Goal: Task Accomplishment & Management: Manage account settings

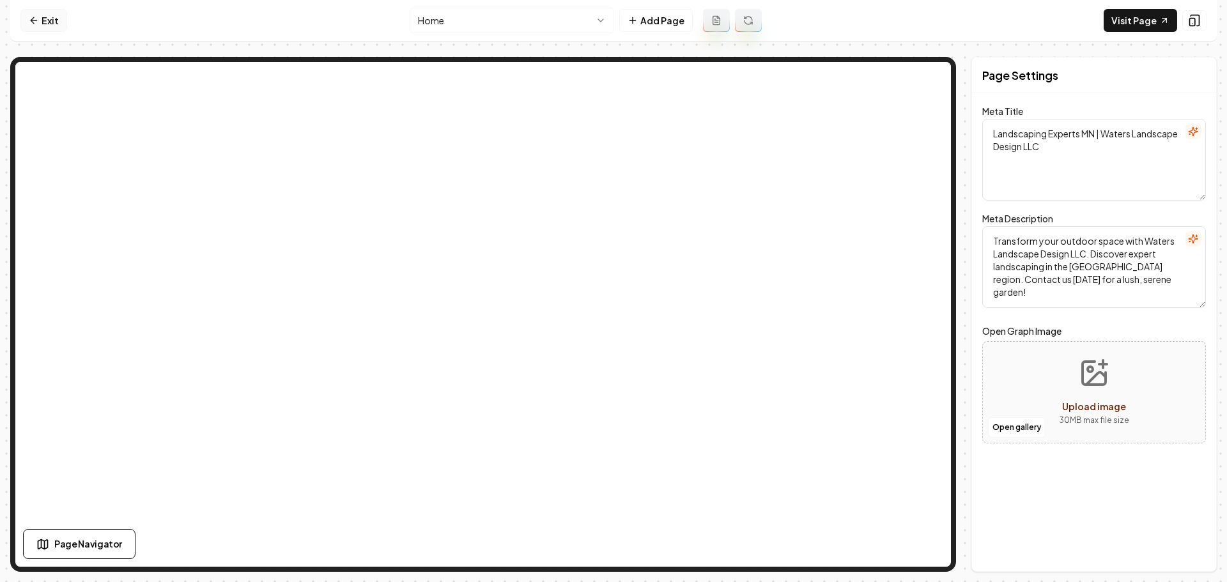
click at [48, 18] on link "Exit" at bounding box center [43, 20] width 47 height 23
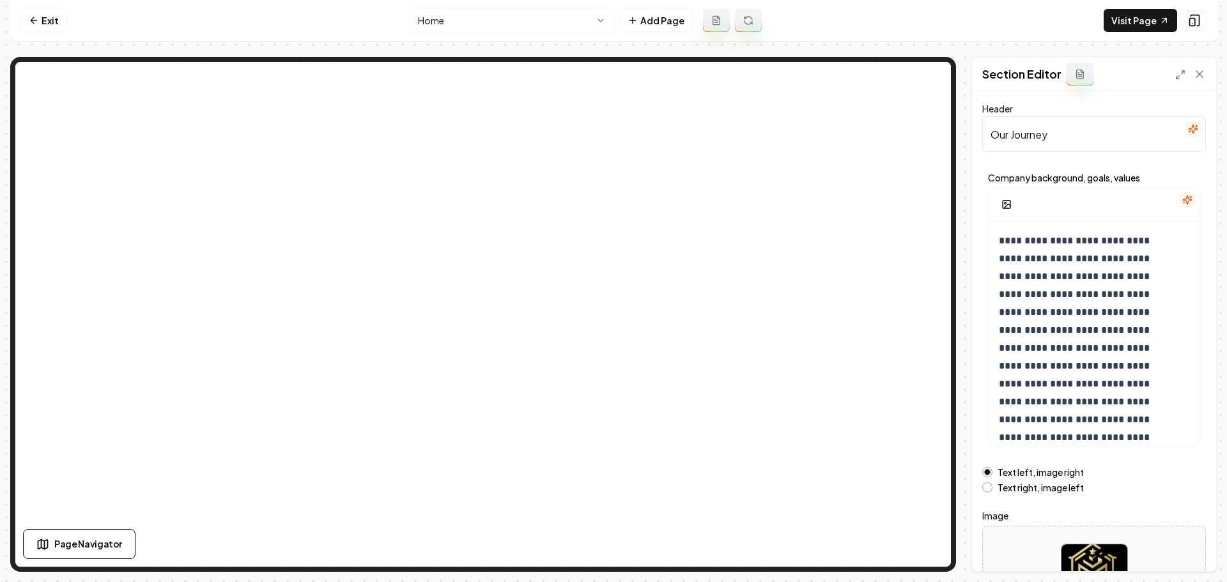
scroll to position [108, 0]
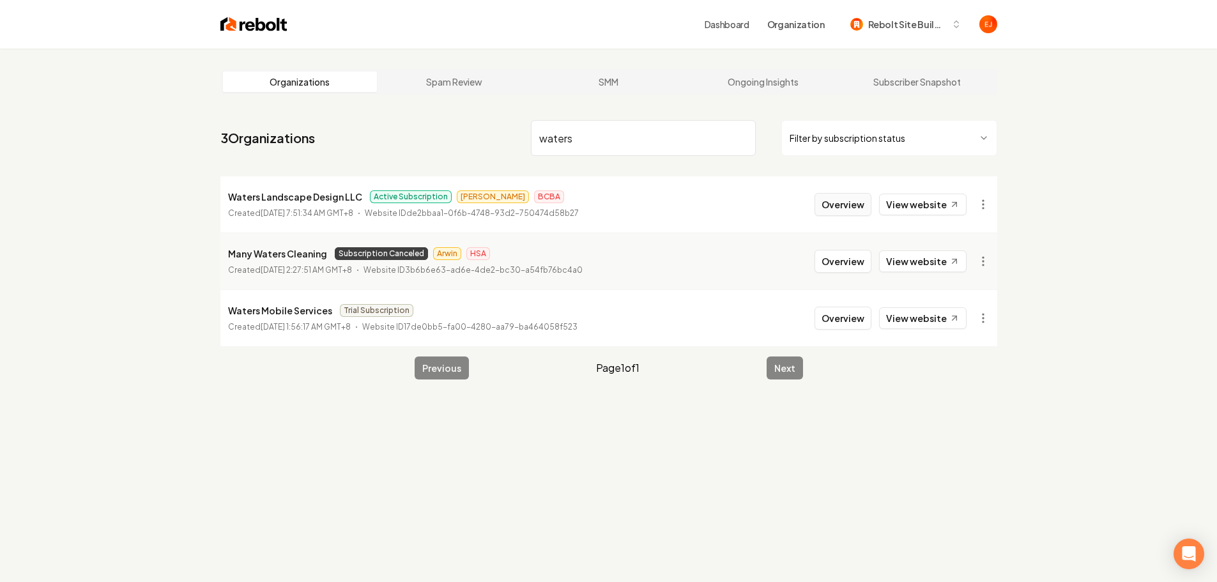
type input "waters"
click at [845, 210] on button "Overview" at bounding box center [843, 204] width 57 height 23
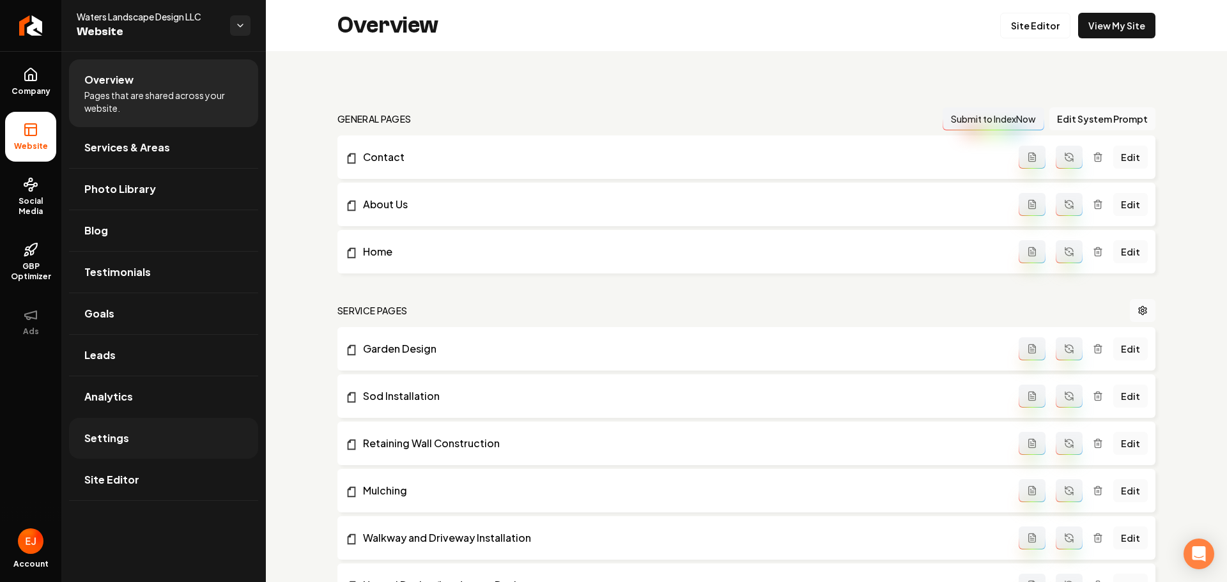
click at [143, 425] on link "Settings" at bounding box center [163, 438] width 189 height 41
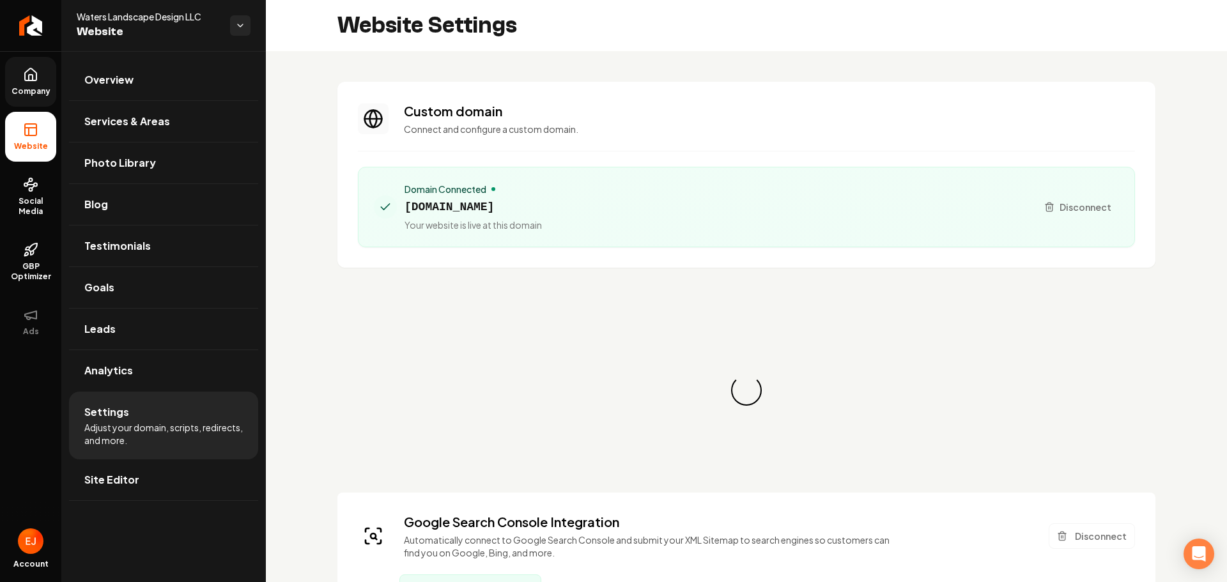
click at [36, 82] on link "Company" at bounding box center [30, 82] width 51 height 50
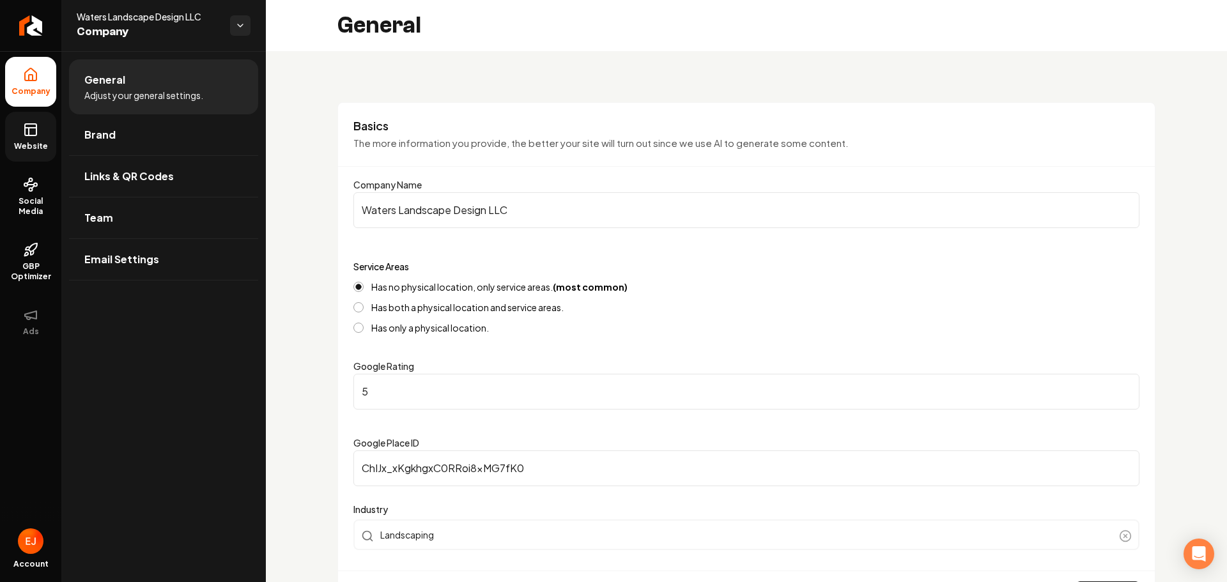
click at [37, 155] on link "Website" at bounding box center [30, 137] width 51 height 50
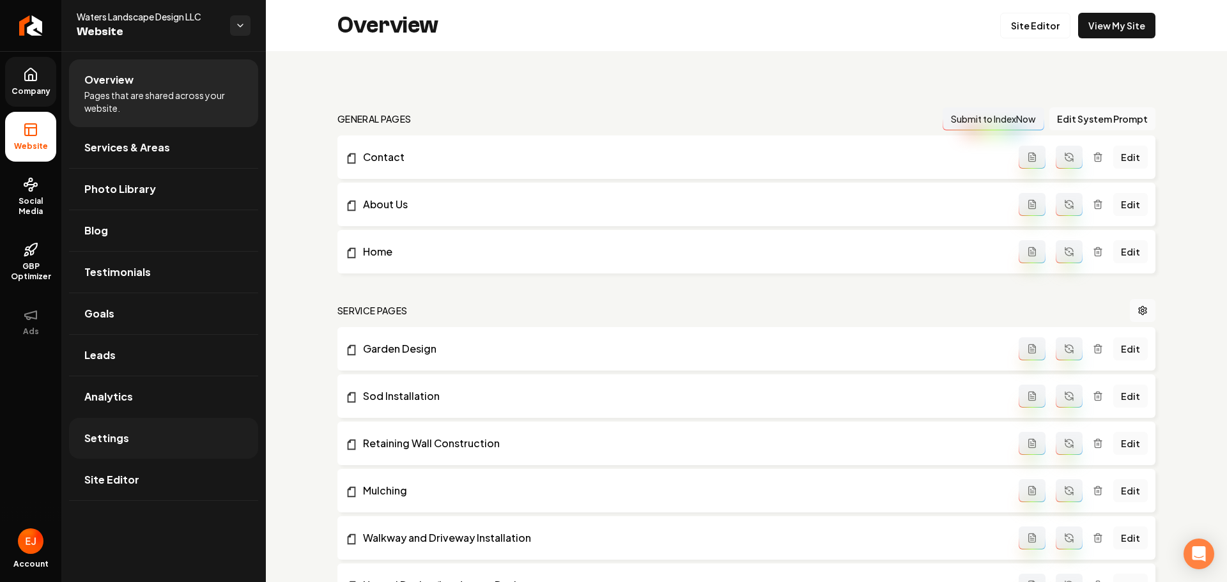
click at [107, 428] on link "Settings" at bounding box center [163, 438] width 189 height 41
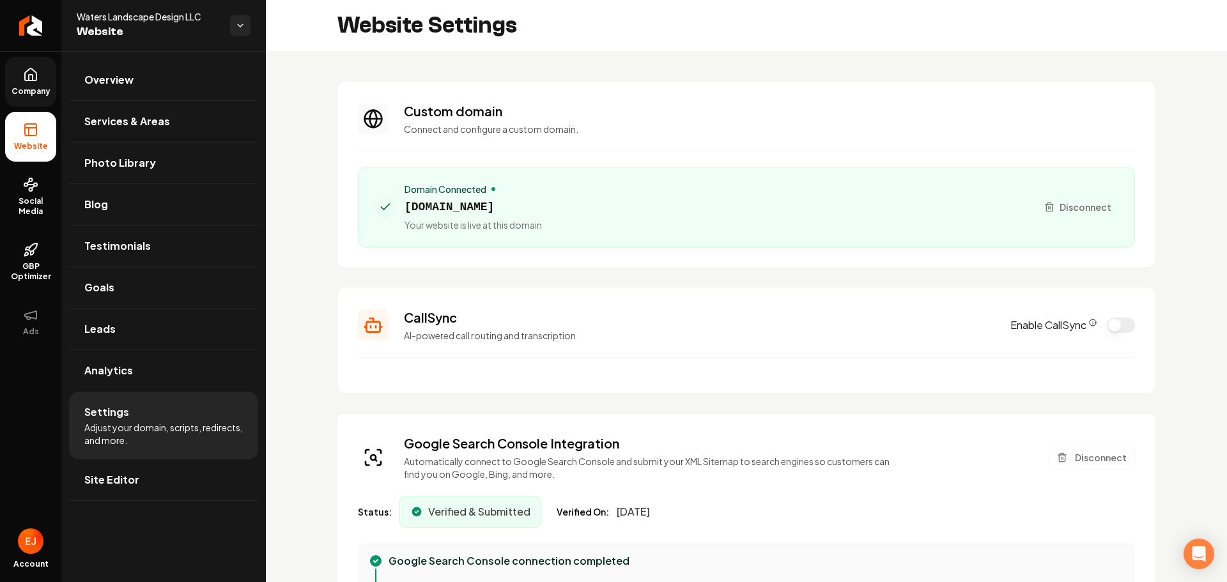
click at [1089, 322] on icon "CallSync Info" at bounding box center [1093, 323] width 8 height 8
click at [38, 194] on link "Social Media" at bounding box center [30, 197] width 51 height 60
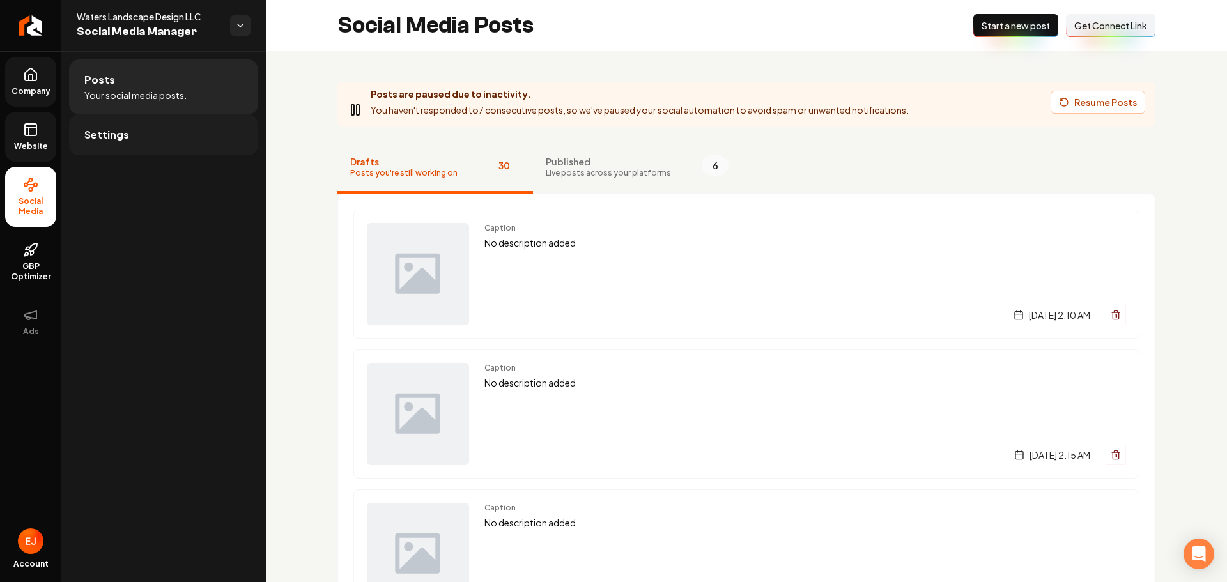
click at [137, 150] on link "Settings" at bounding box center [163, 134] width 189 height 41
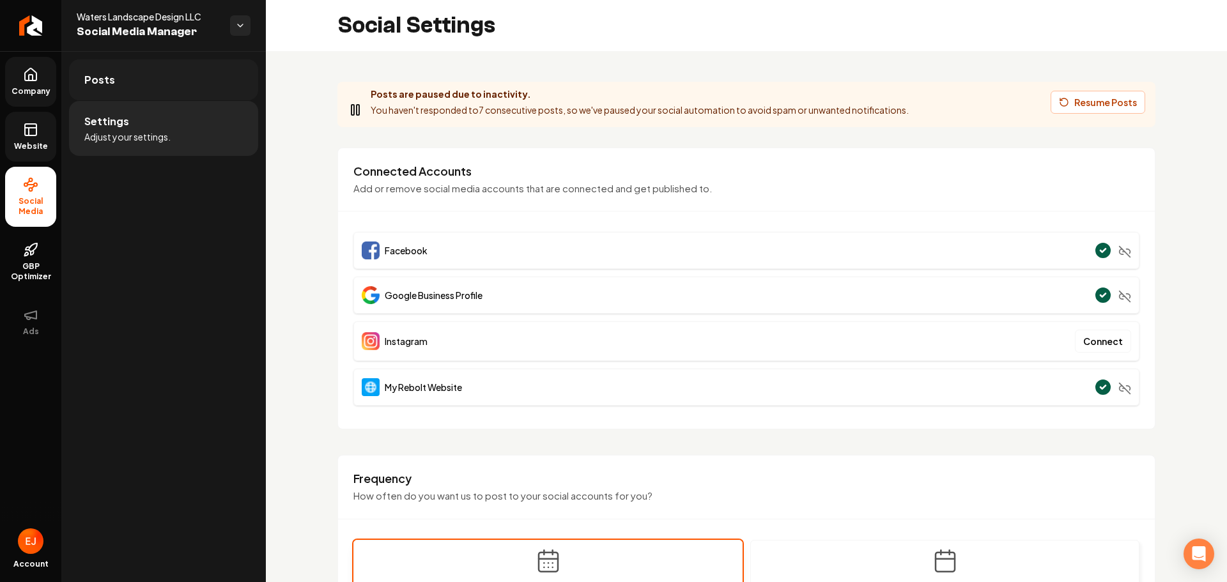
click at [108, 88] on link "Posts" at bounding box center [163, 79] width 189 height 41
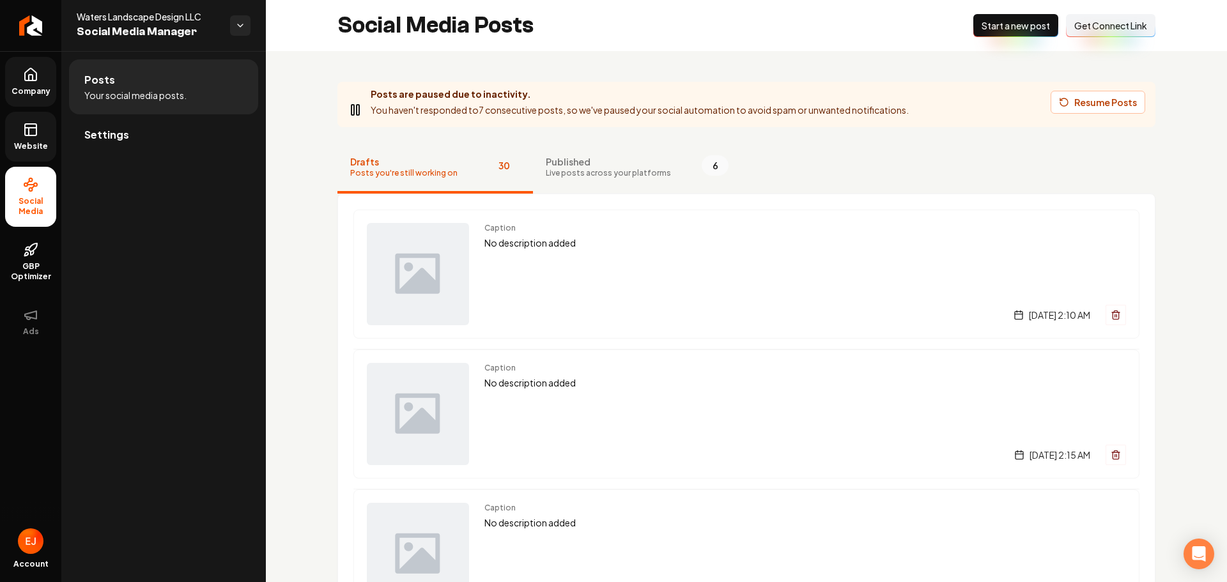
click at [33, 139] on link "Website" at bounding box center [30, 137] width 51 height 50
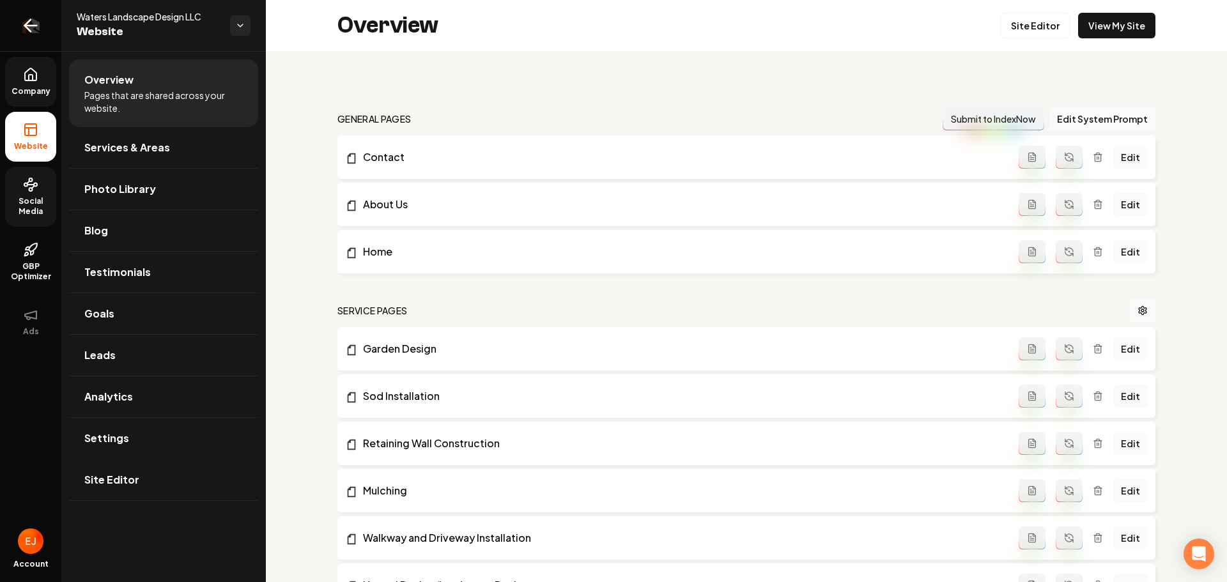
click at [36, 24] on icon "Return to dashboard" at bounding box center [30, 25] width 20 height 20
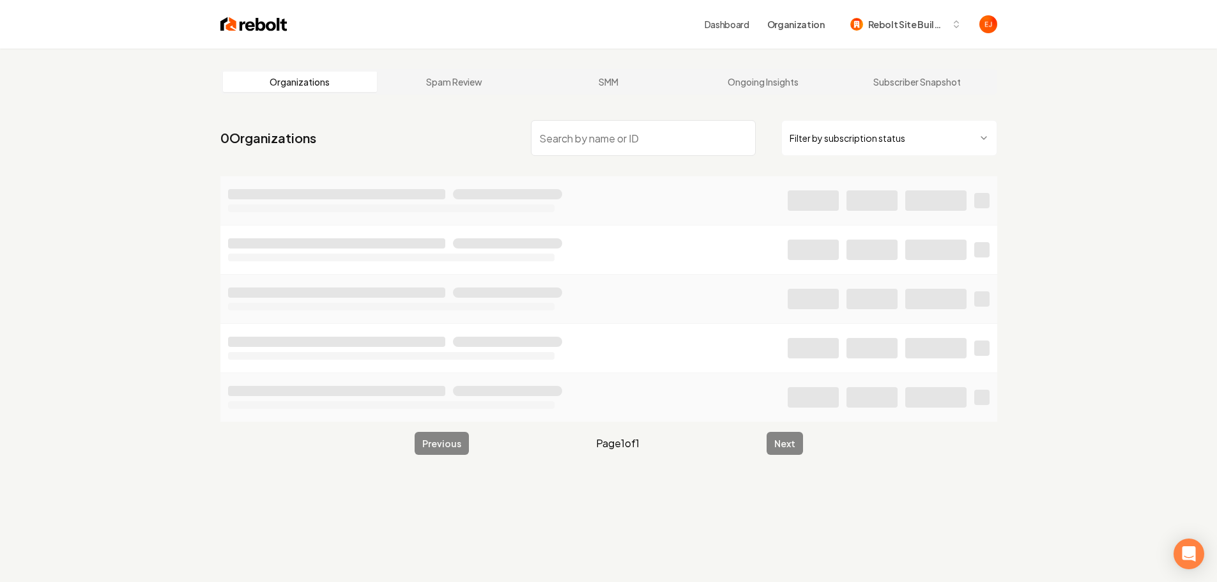
click at [673, 151] on input "search" at bounding box center [643, 138] width 225 height 36
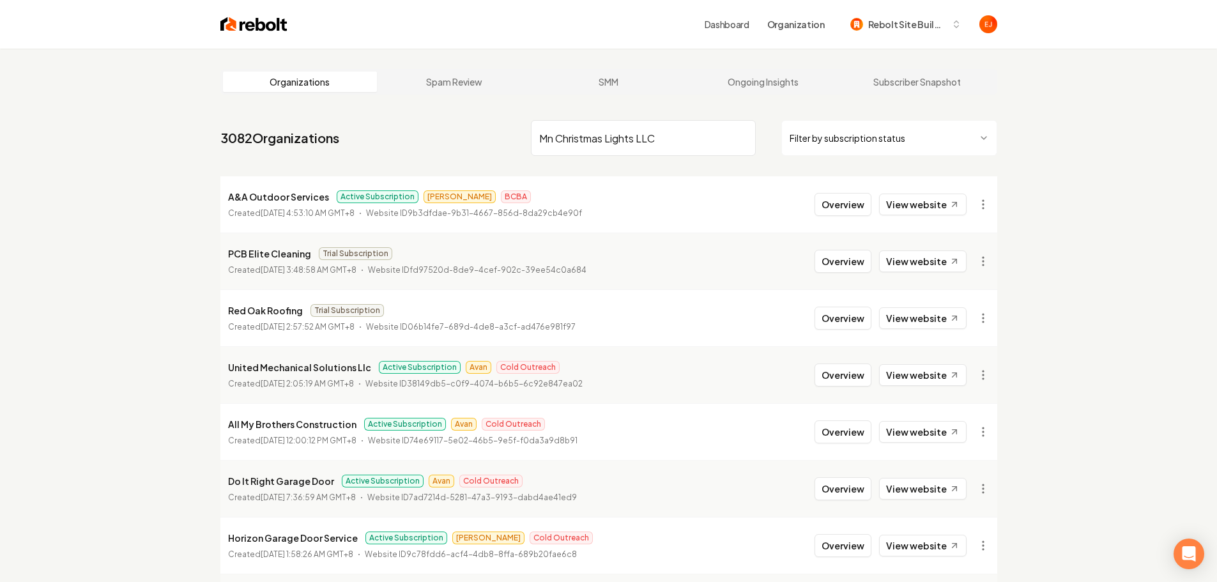
type input "Mn Christmas Lights LLC"
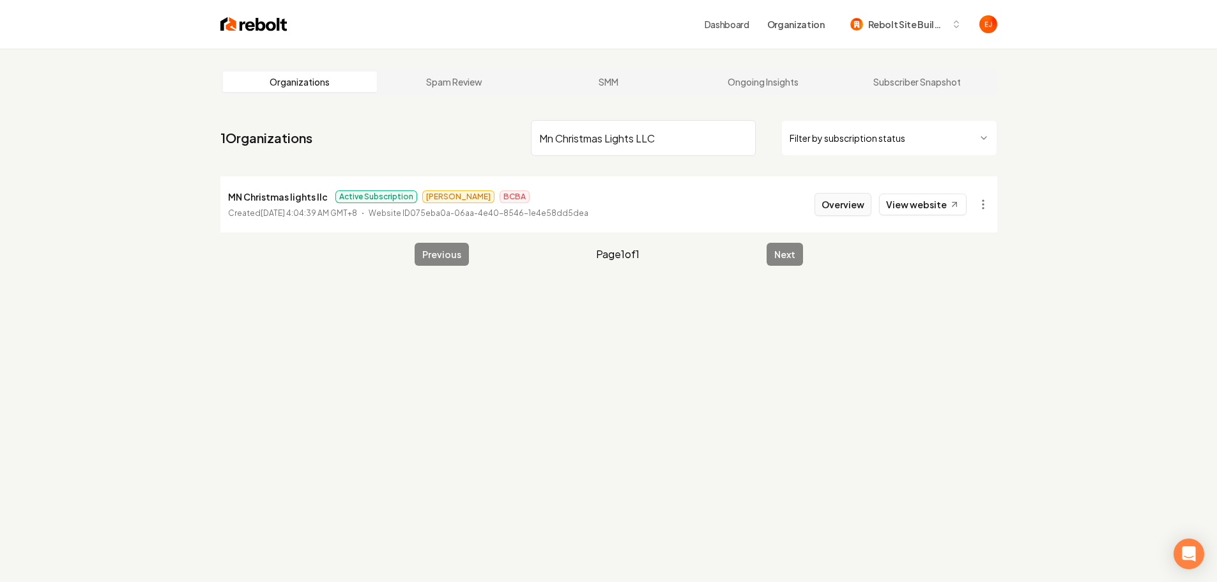
click at [870, 206] on button "Overview" at bounding box center [843, 204] width 57 height 23
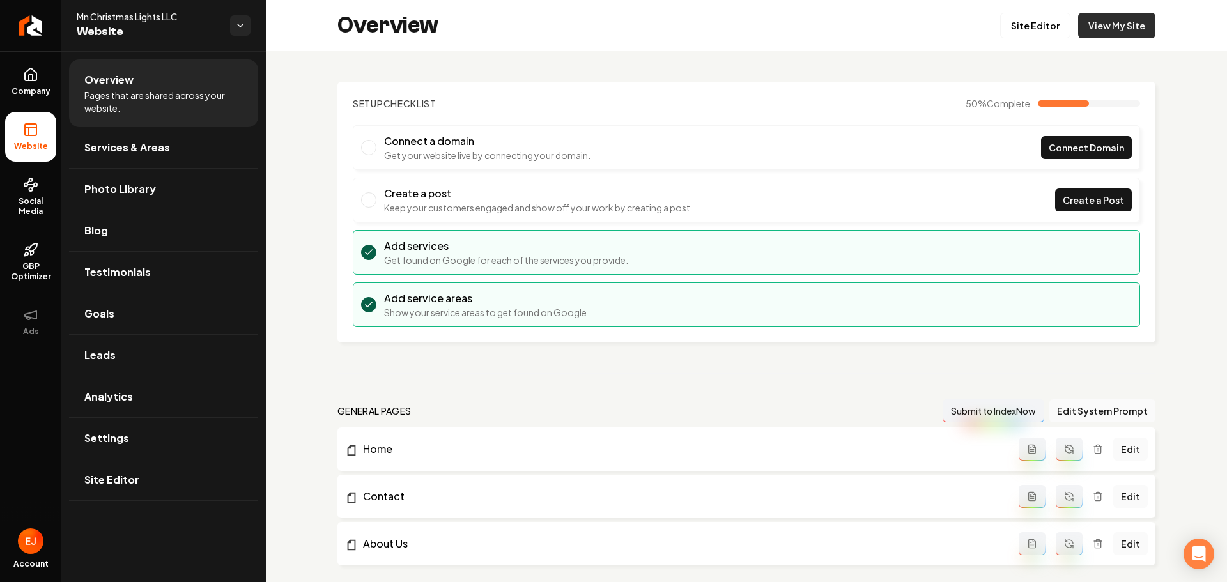
click at [1101, 24] on link "View My Site" at bounding box center [1116, 26] width 77 height 26
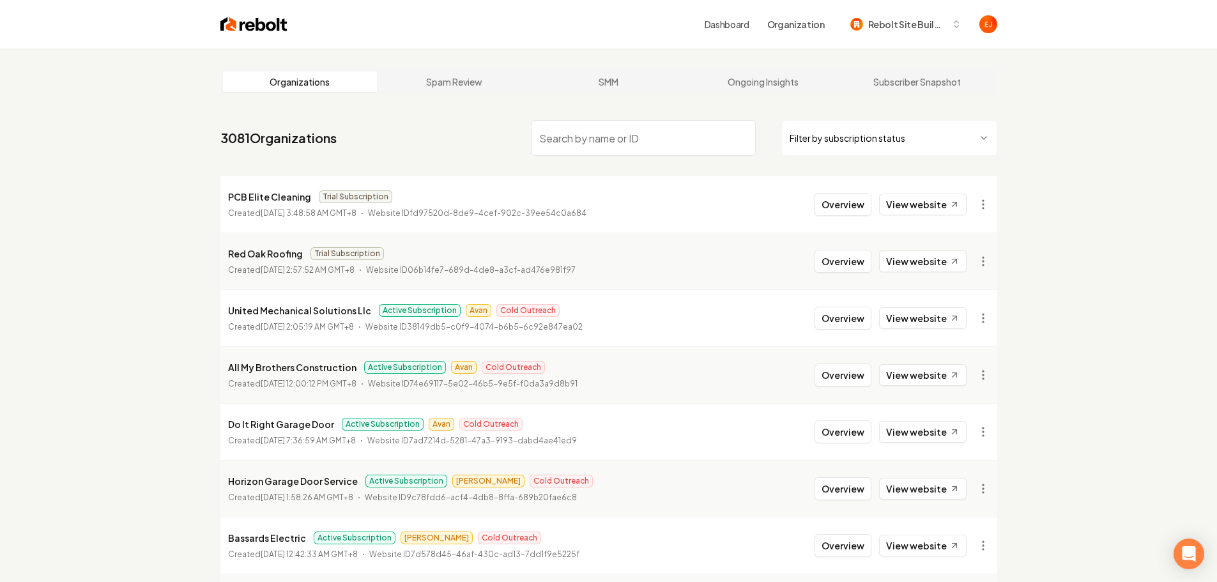
click at [665, 137] on input "search" at bounding box center [643, 138] width 225 height 36
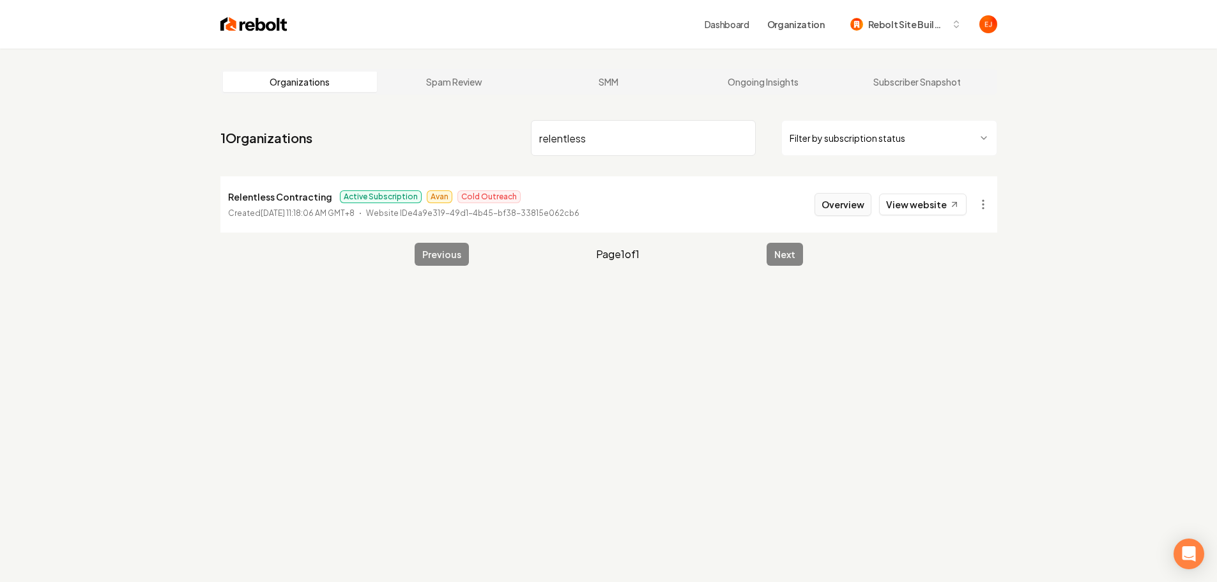
type input "relentless"
click at [853, 204] on button "Overview" at bounding box center [843, 204] width 57 height 23
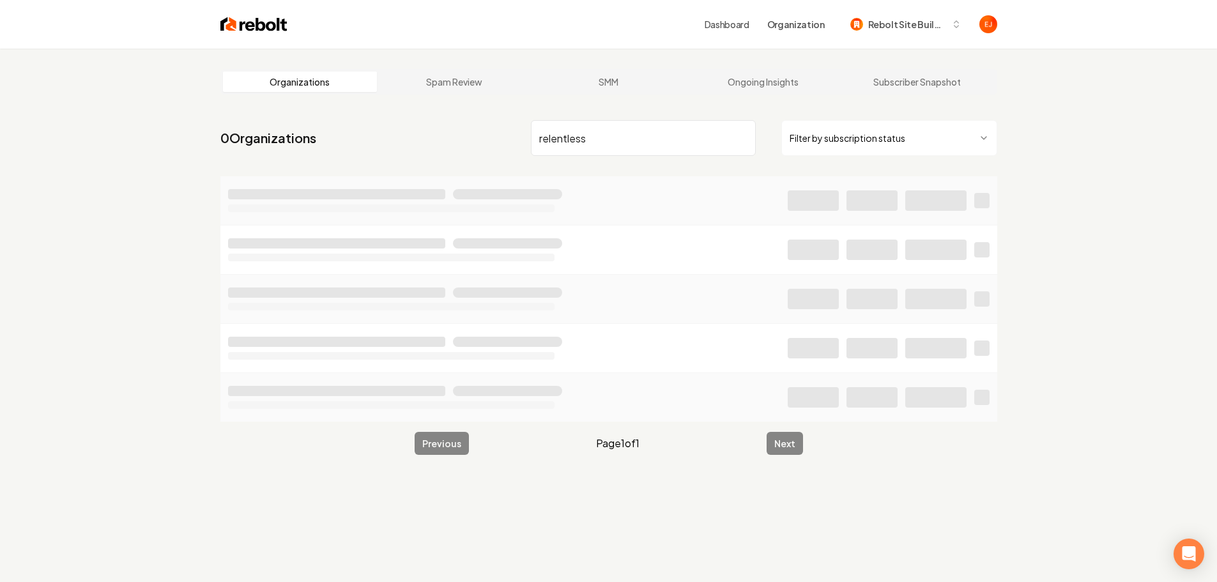
drag, startPoint x: 626, startPoint y: 143, endPoint x: 431, endPoint y: 130, distance: 195.3
click at [431, 130] on nav "0 Organizations relentless Filter by subscription status" at bounding box center [608, 143] width 777 height 56
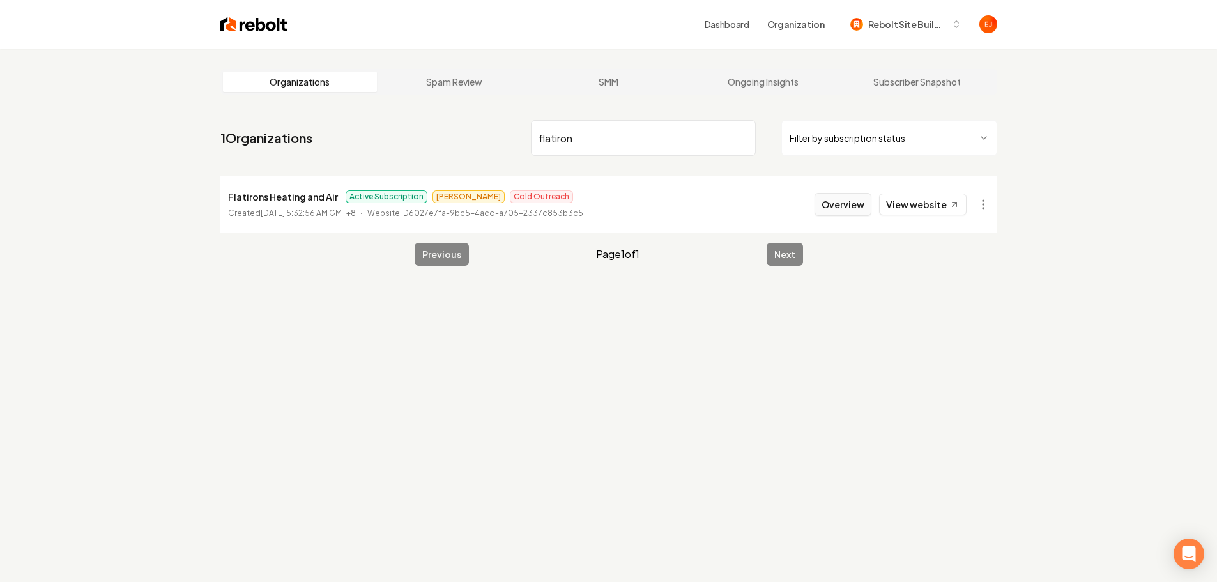
type input "flatiron"
click at [842, 205] on button "Overview" at bounding box center [843, 204] width 57 height 23
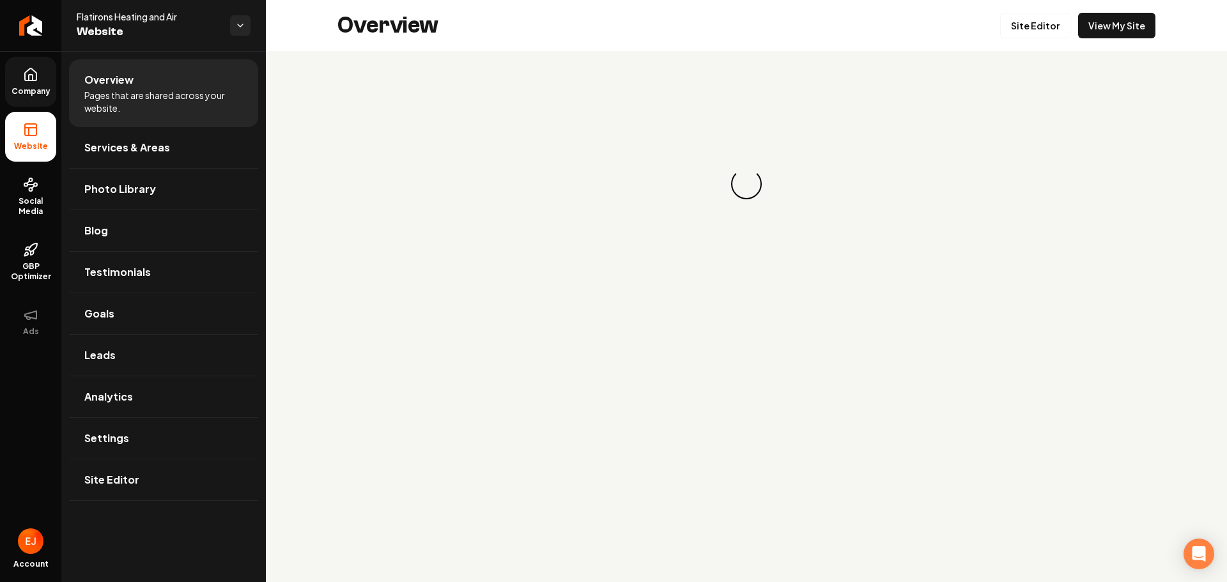
click at [35, 92] on span "Company" at bounding box center [30, 91] width 49 height 10
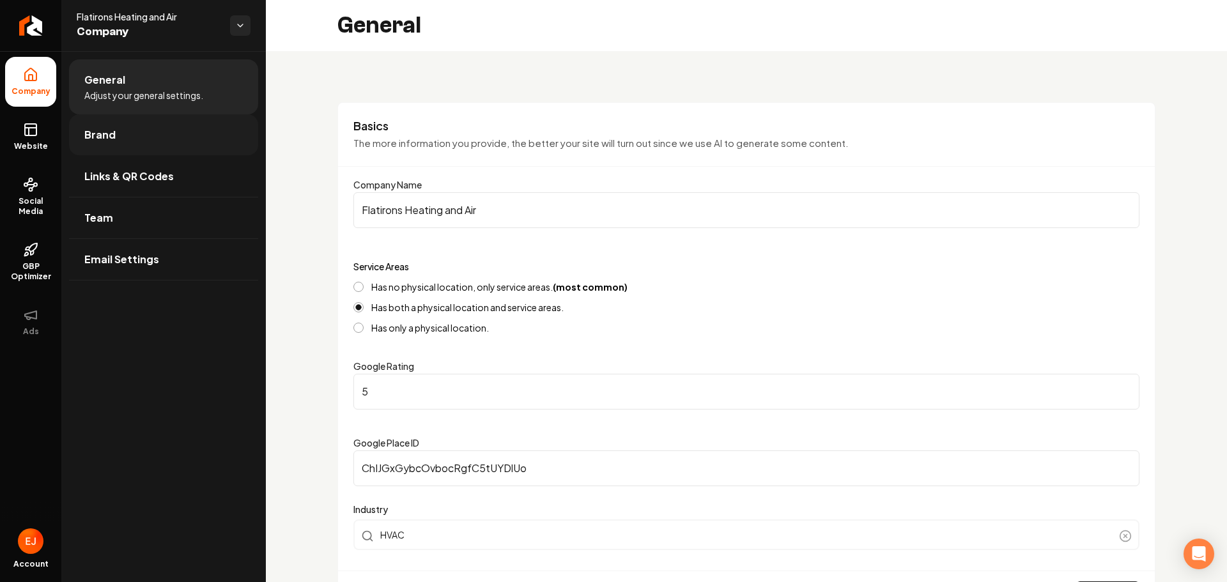
click at [117, 133] on link "Brand" at bounding box center [163, 134] width 189 height 41
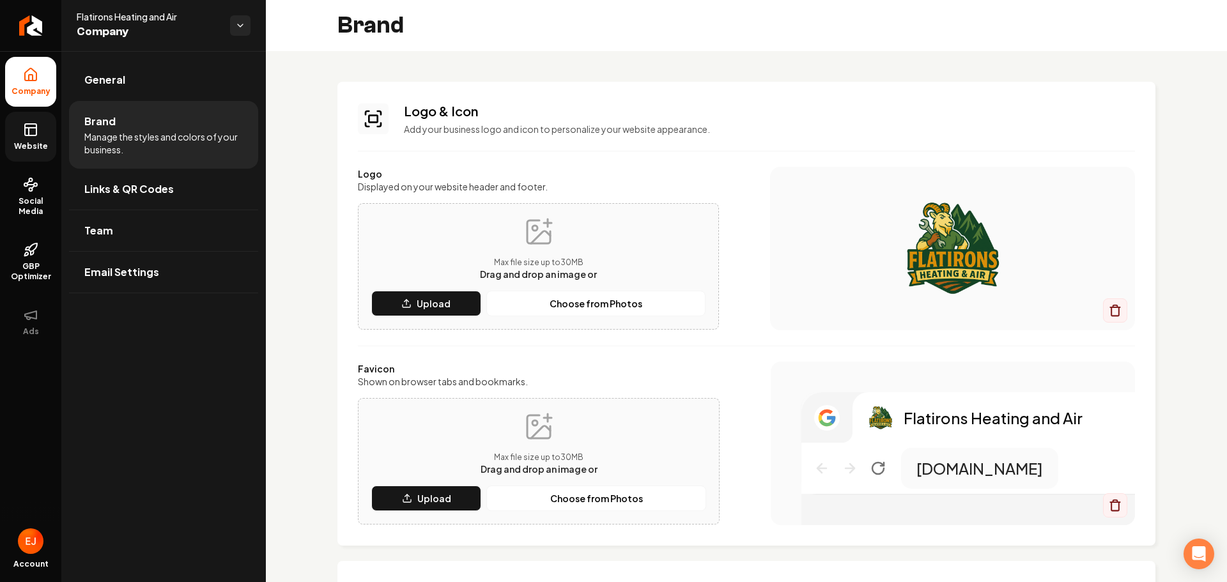
click at [36, 148] on span "Website" at bounding box center [31, 146] width 44 height 10
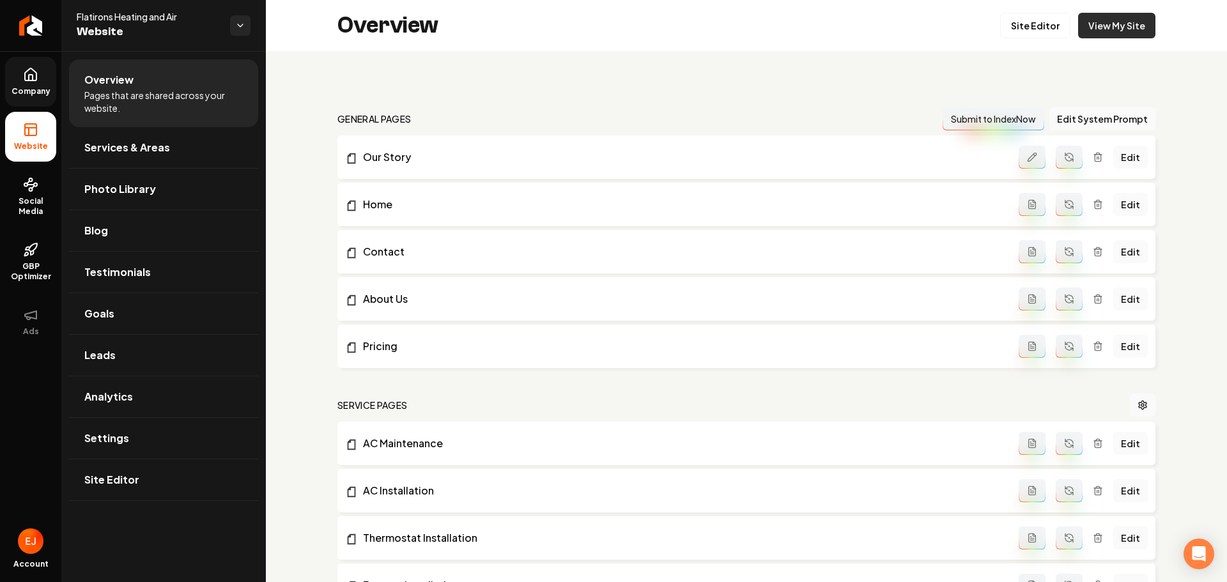
click at [1109, 29] on link "View My Site" at bounding box center [1116, 26] width 77 height 26
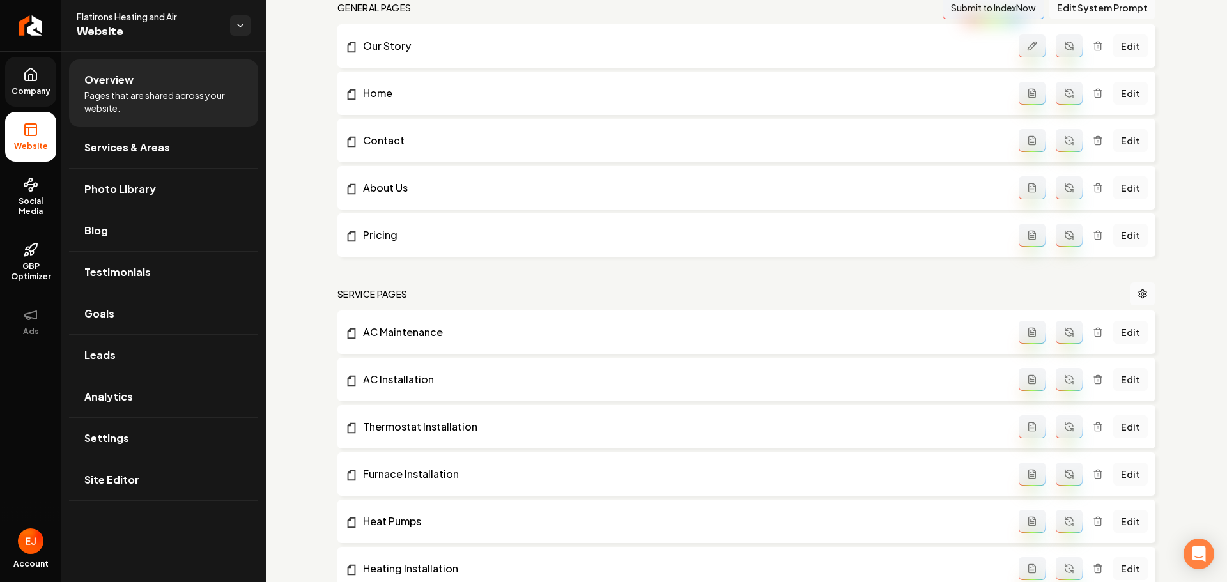
scroll to position [61, 0]
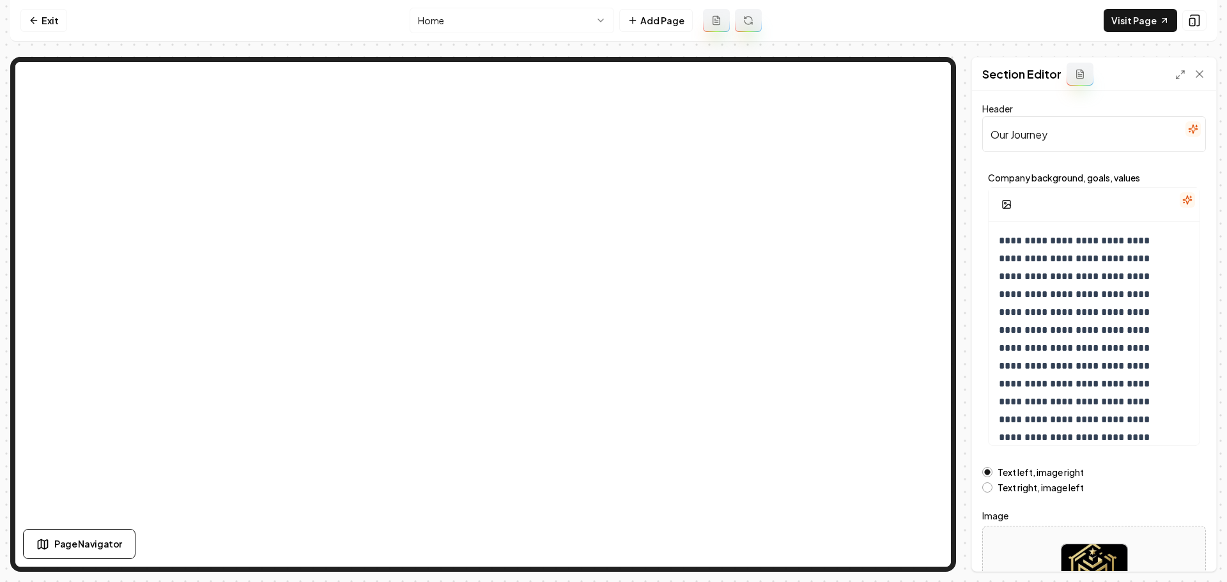
scroll to position [108, 0]
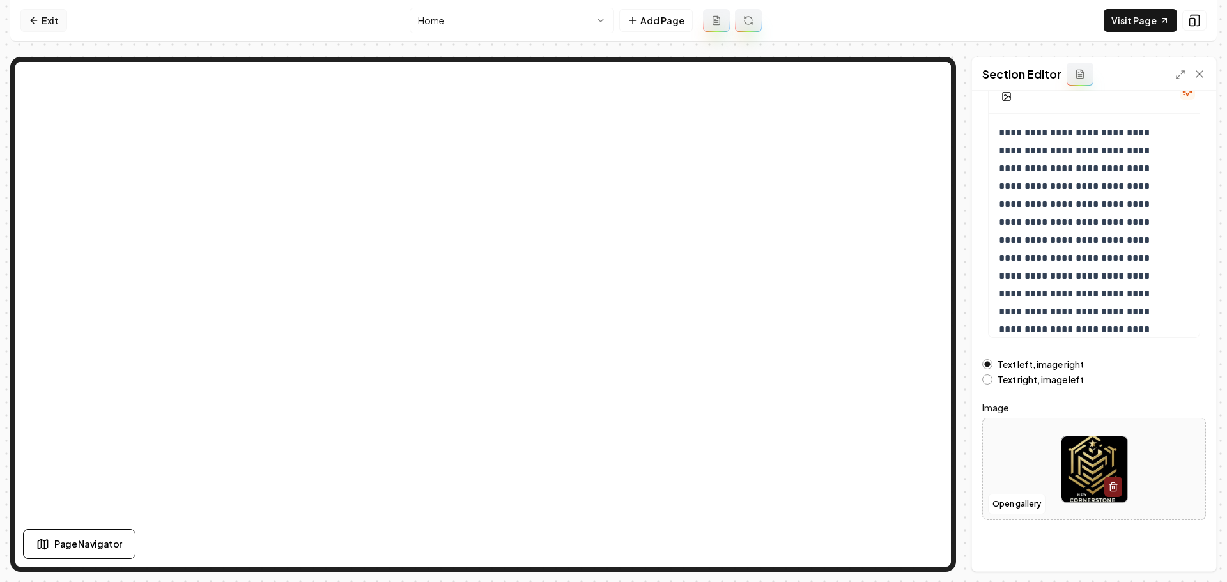
click at [54, 19] on link "Exit" at bounding box center [43, 20] width 47 height 23
